Goal: Check status: Check status

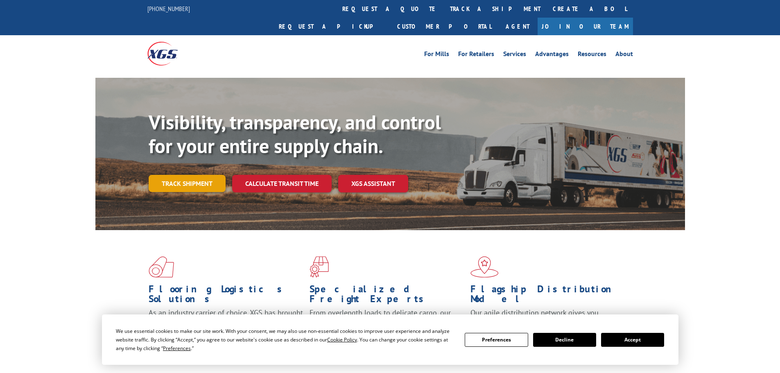
click at [208, 175] on link "Track shipment" at bounding box center [187, 183] width 77 height 17
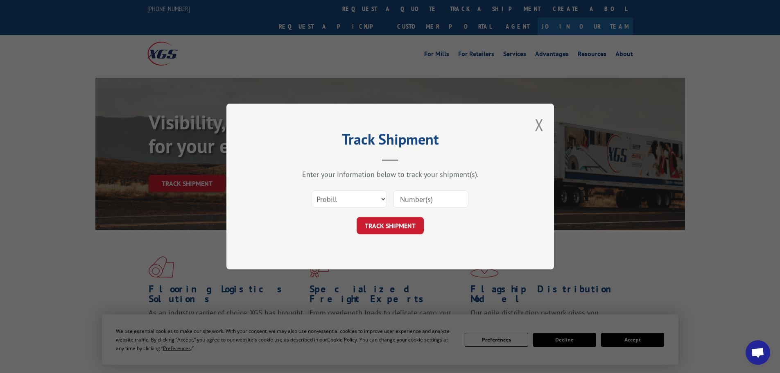
click at [429, 203] on input at bounding box center [430, 198] width 75 height 17
paste input "17689247"
type input "17689247"
click at [391, 228] on button "TRACK SHIPMENT" at bounding box center [390, 225] width 67 height 17
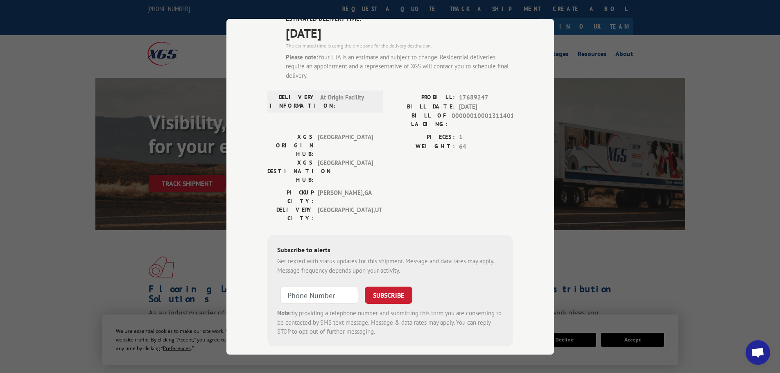
scroll to position [29, 0]
